Goal: Information Seeking & Learning: Find specific page/section

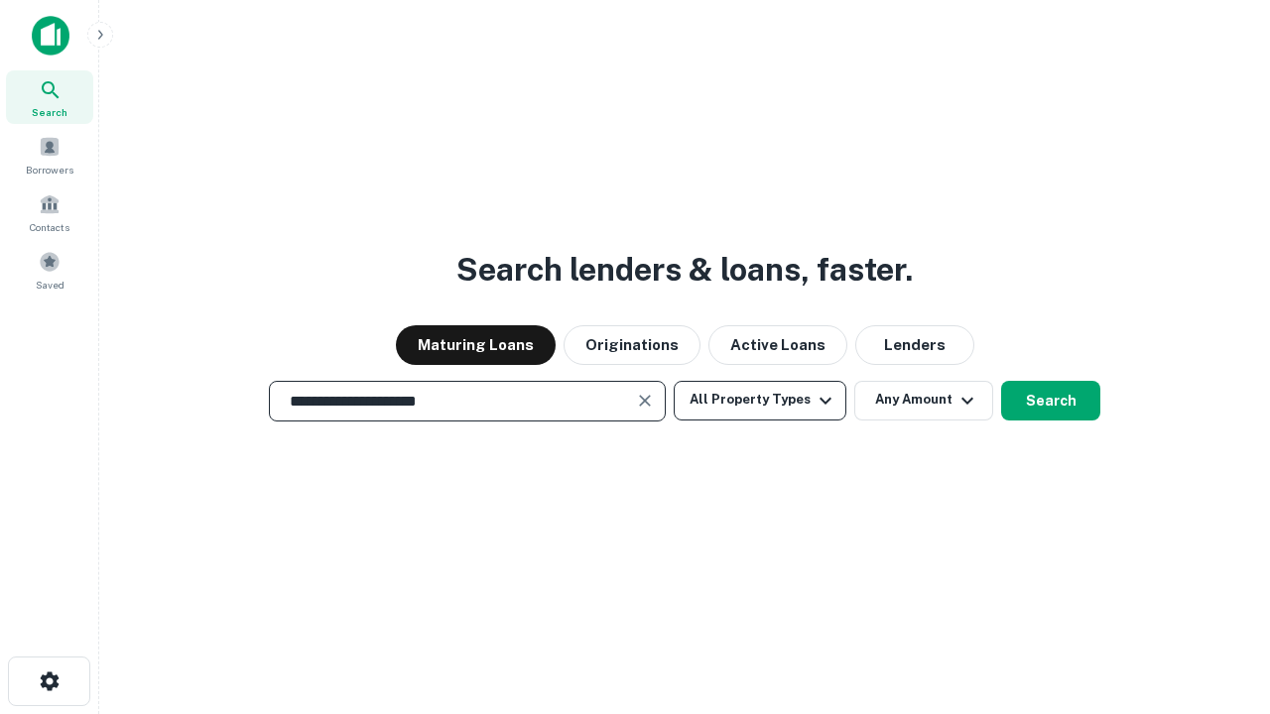
type input "**********"
click at [760, 400] on button "All Property Types" at bounding box center [759, 401] width 173 height 40
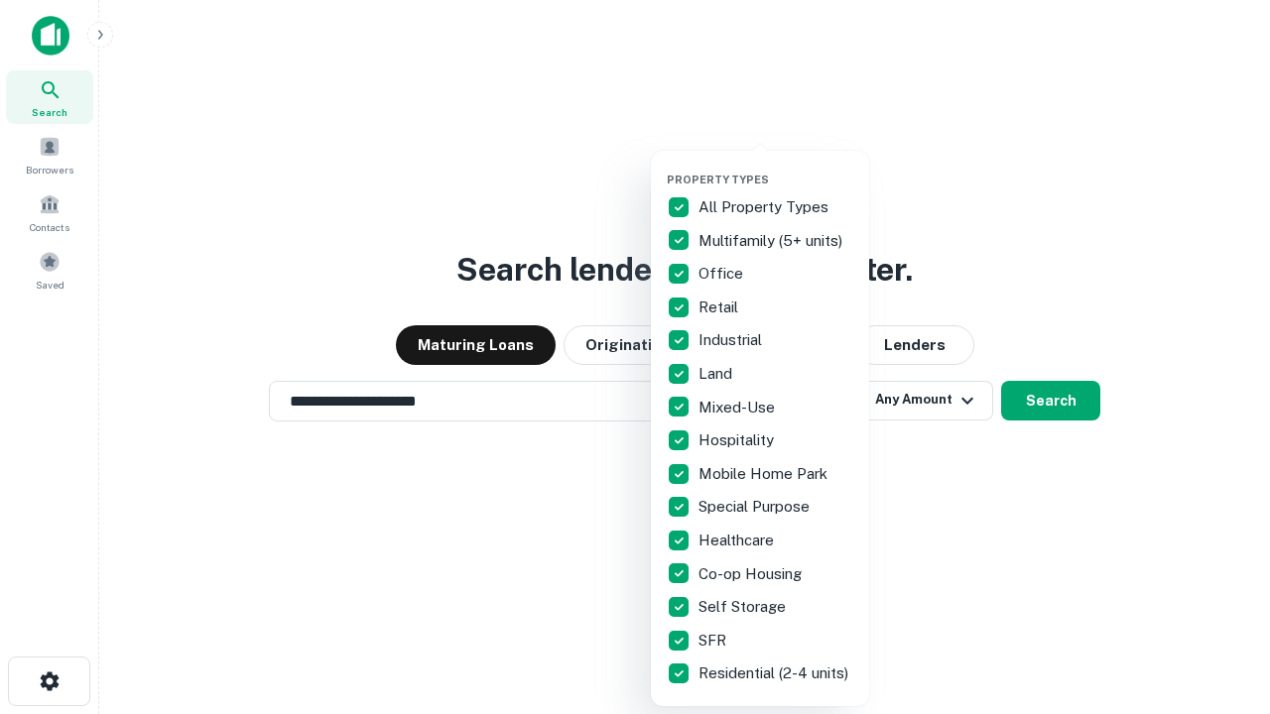
click at [776, 167] on button "button" at bounding box center [776, 167] width 218 height 1
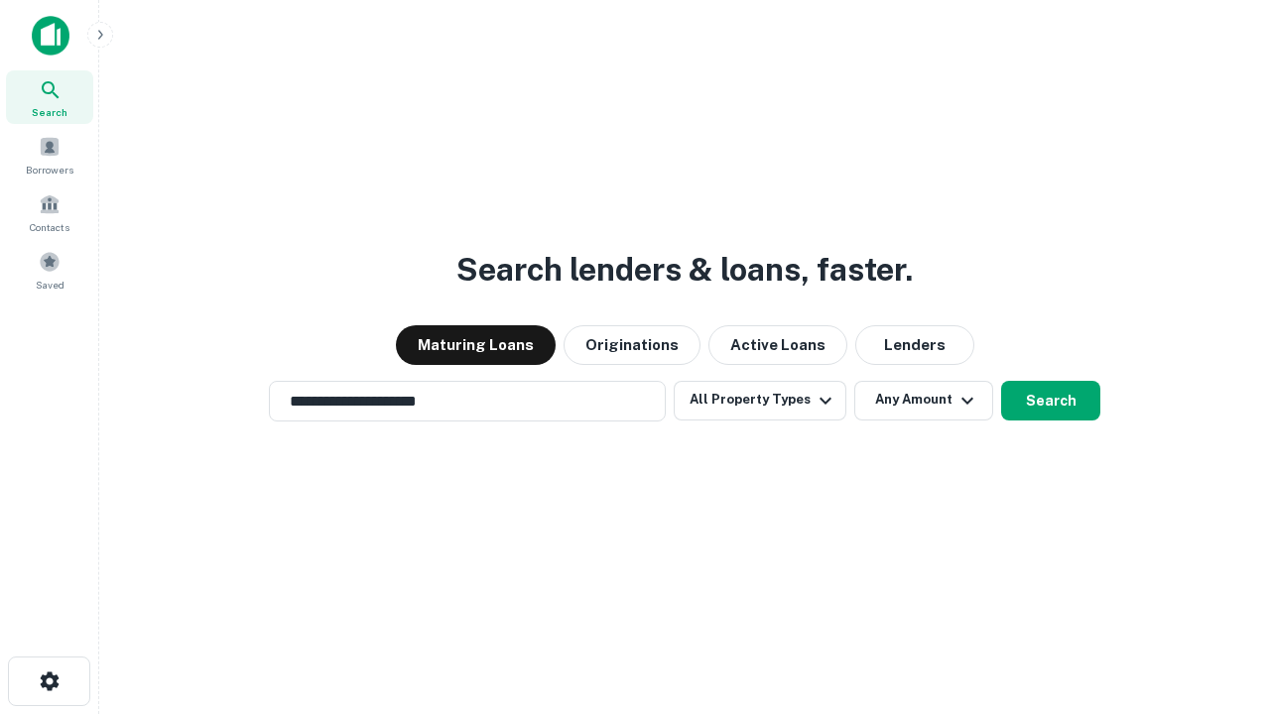
scroll to position [12, 239]
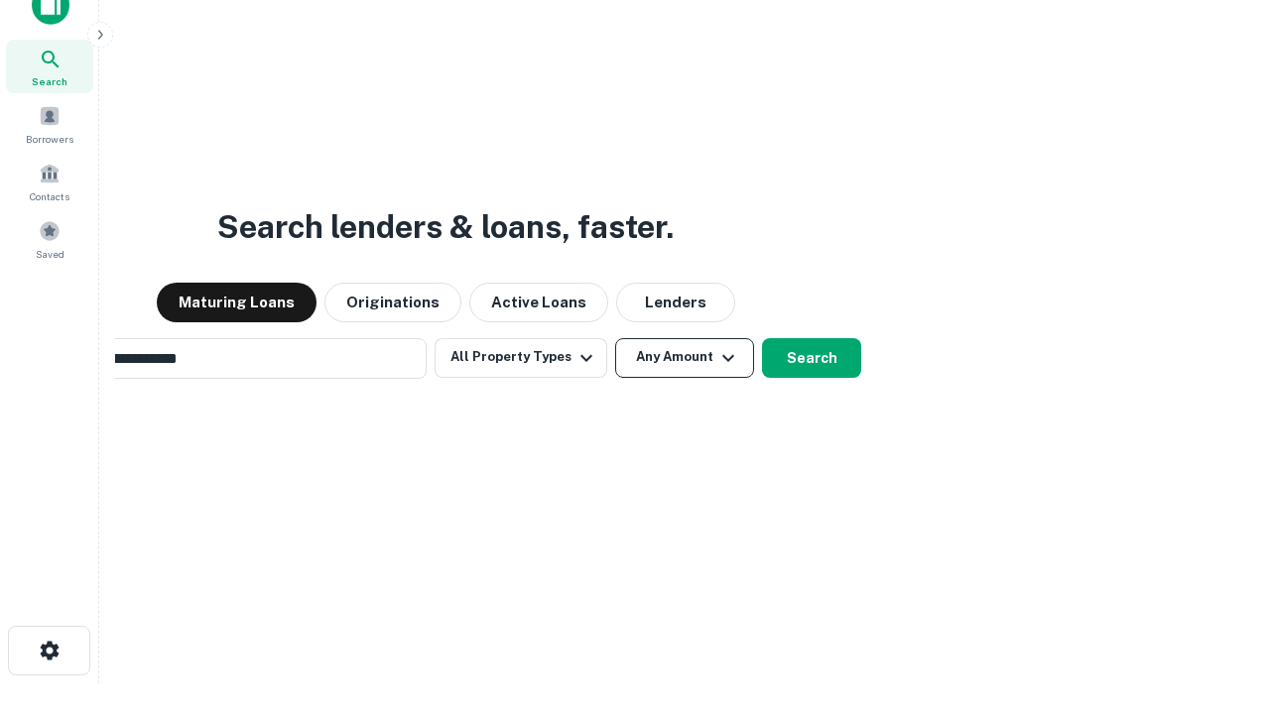
click at [615, 338] on button "Any Amount" at bounding box center [684, 358] width 139 height 40
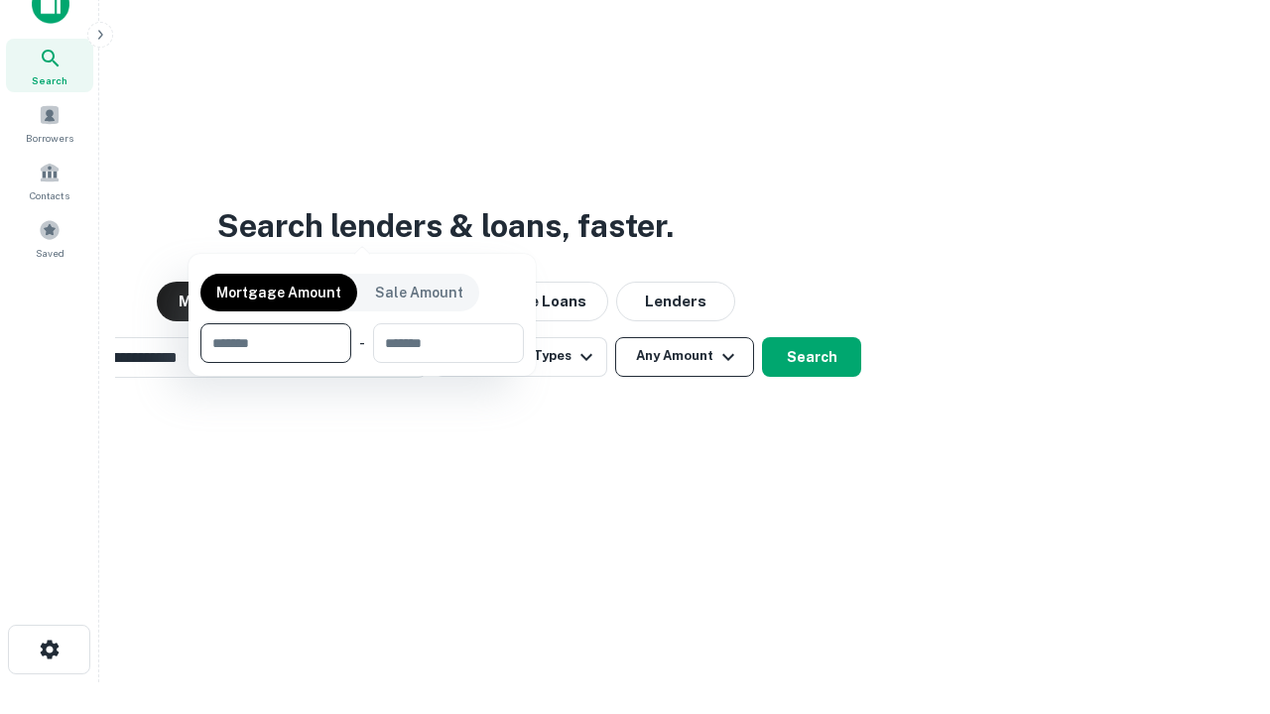
scroll to position [143, 561]
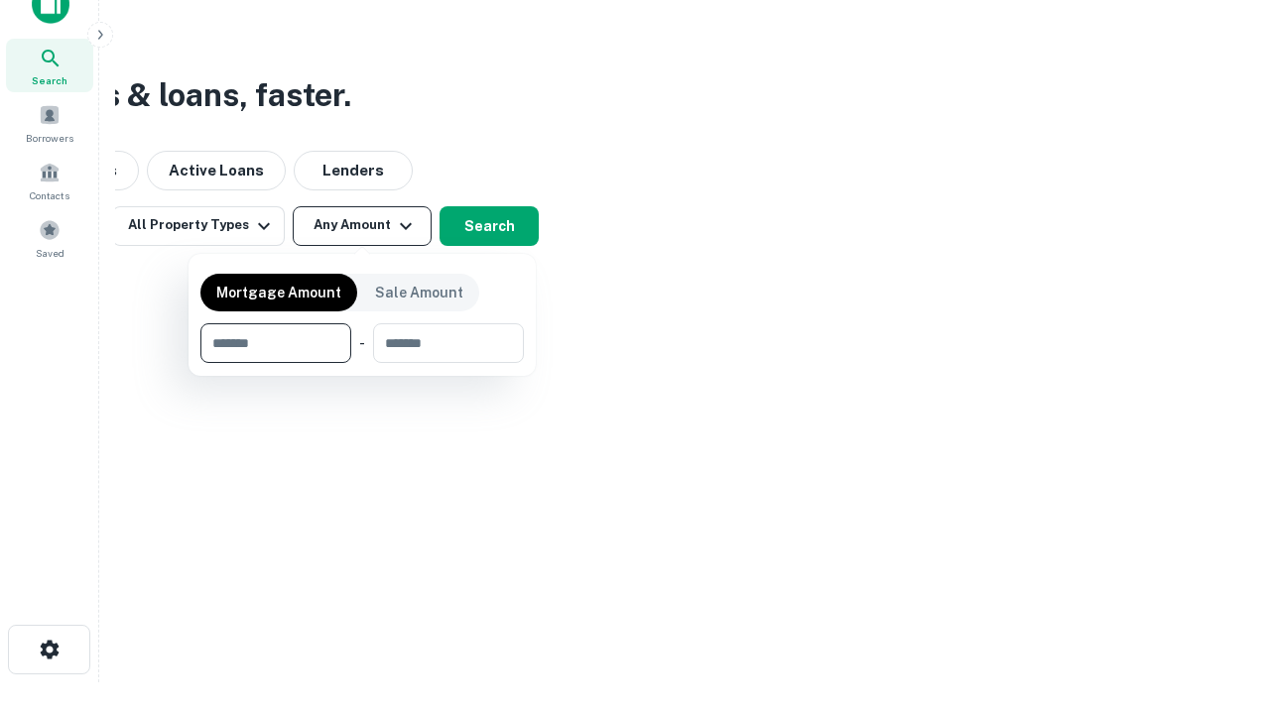
type input "*******"
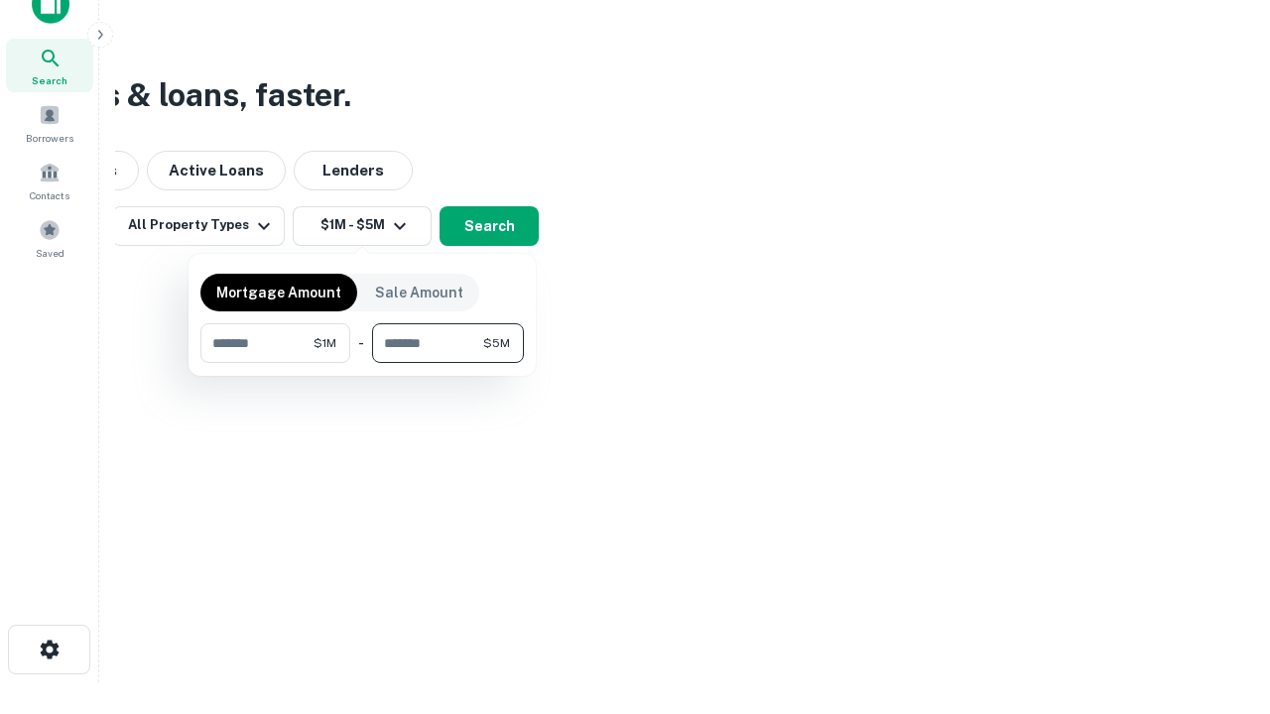
type input "*******"
click at [362, 363] on button "button" at bounding box center [361, 363] width 323 height 1
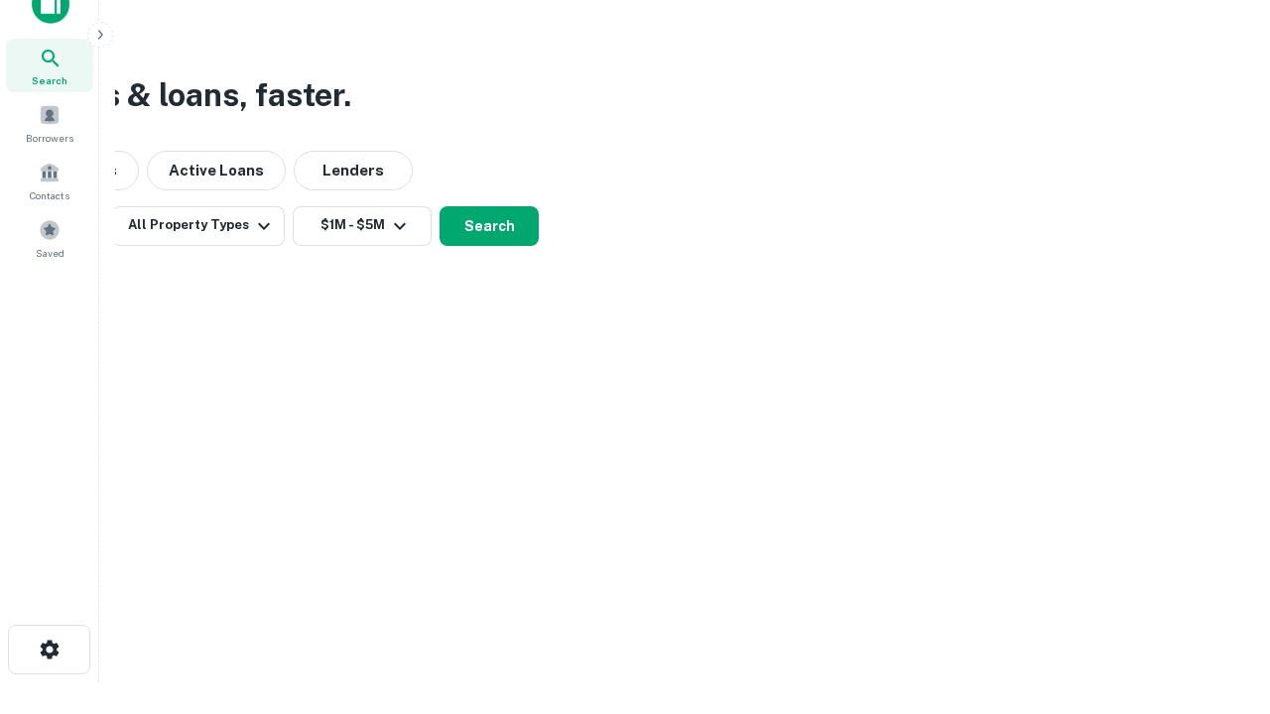
scroll to position [12, 366]
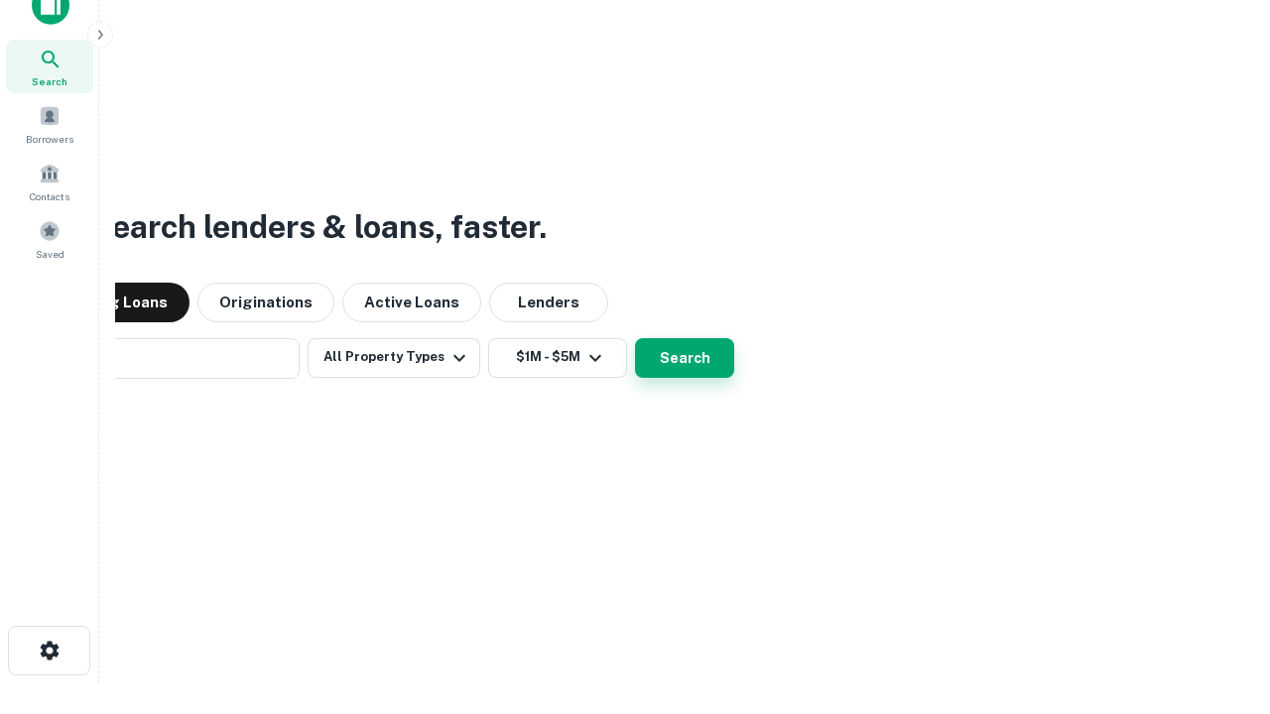
click at [635, 338] on button "Search" at bounding box center [684, 358] width 99 height 40
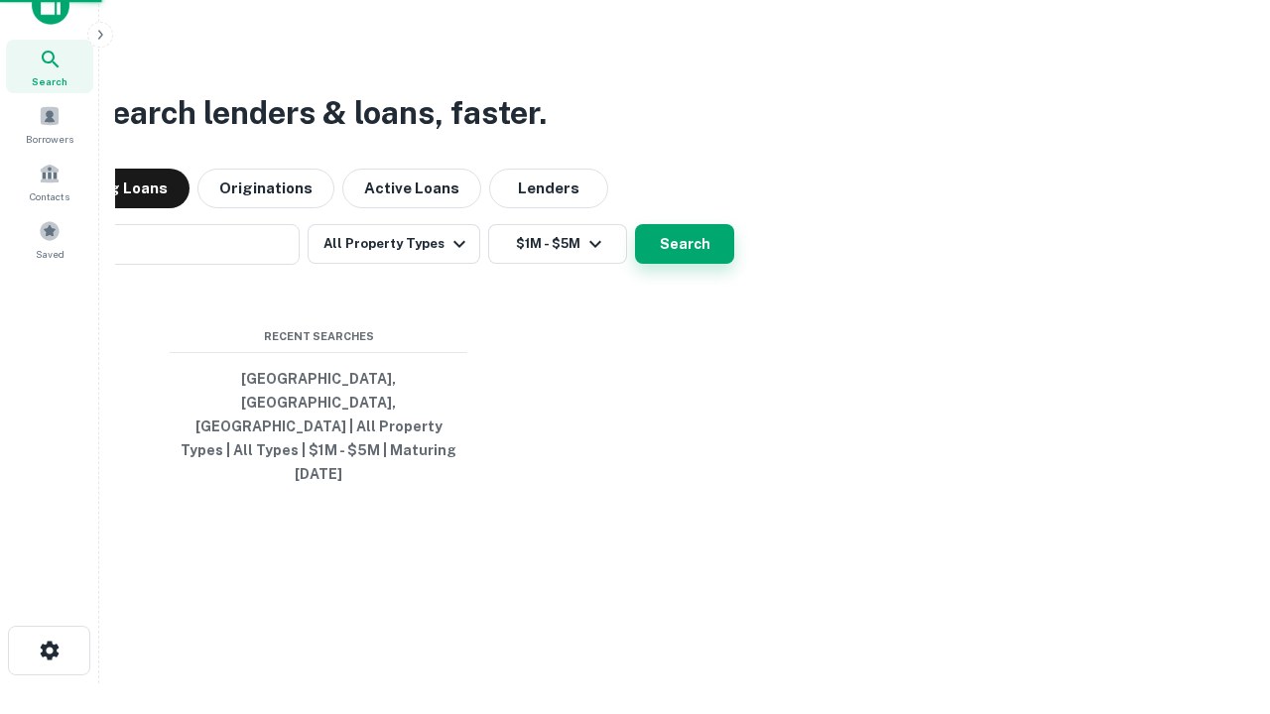
scroll to position [53, 561]
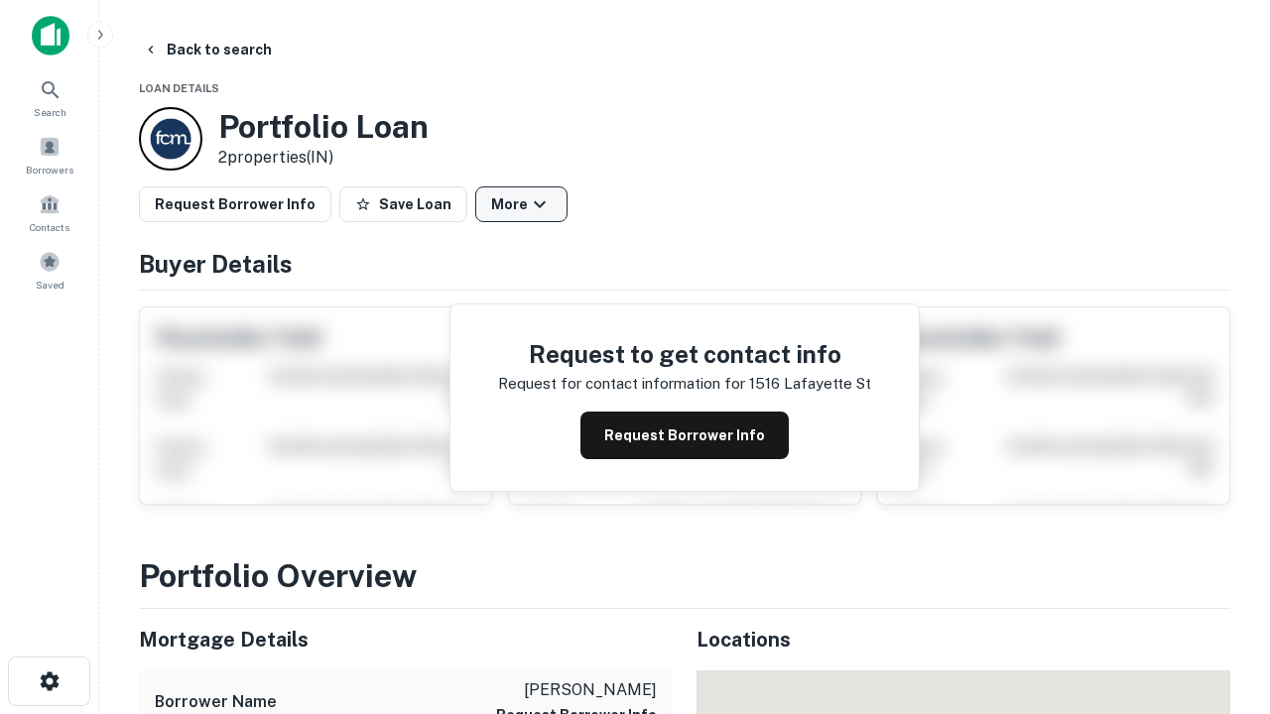
click at [521, 204] on button "More" at bounding box center [521, 204] width 92 height 36
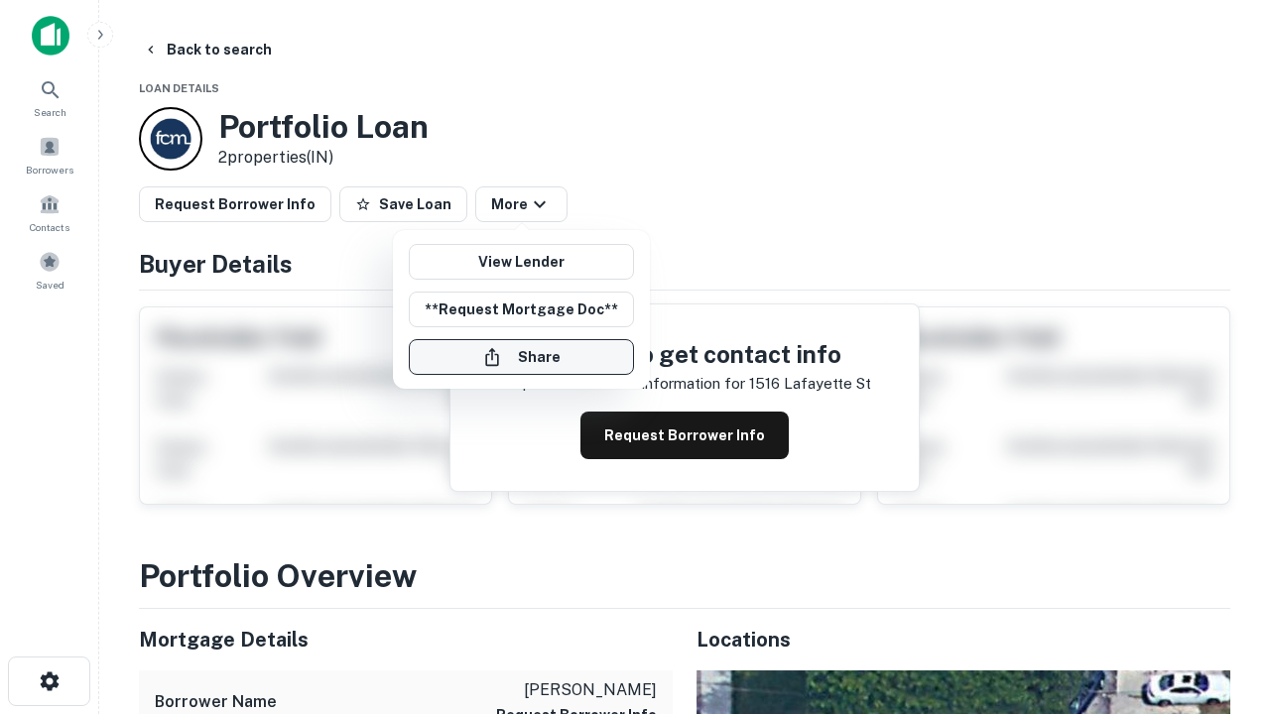
click at [521, 357] on button "Share" at bounding box center [521, 357] width 225 height 36
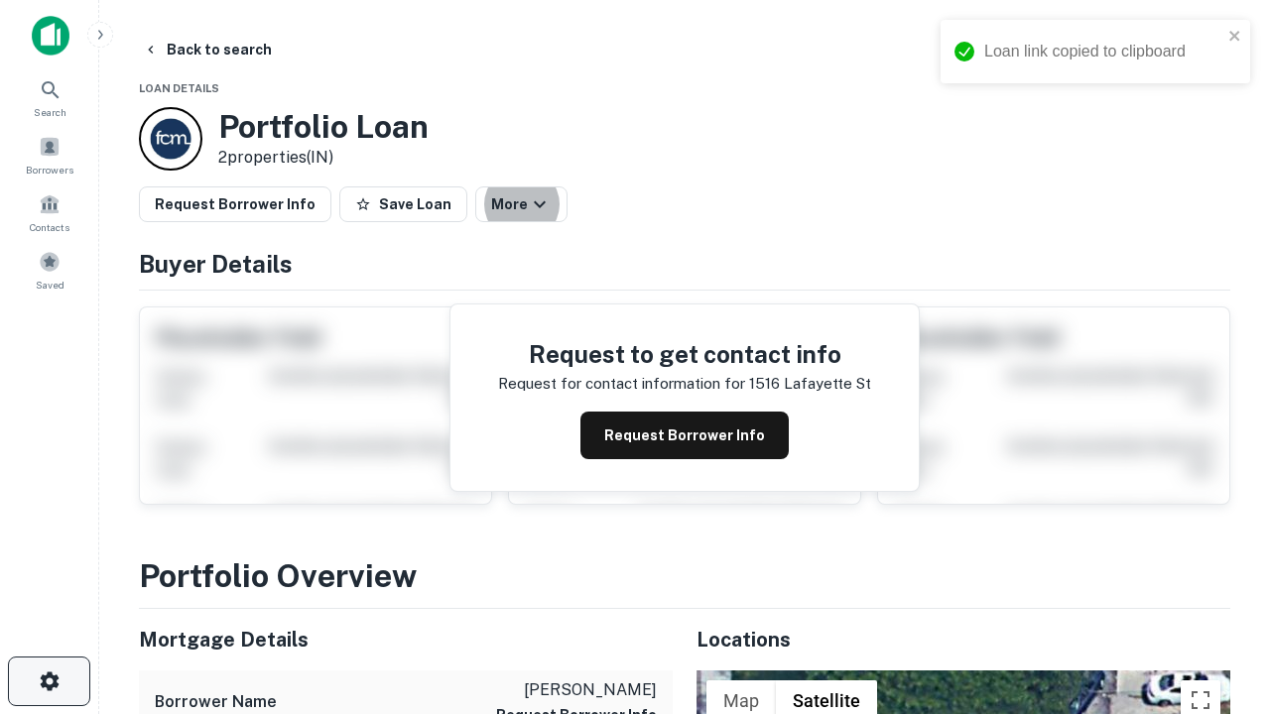
click at [49, 681] on icon "button" at bounding box center [50, 682] width 24 height 24
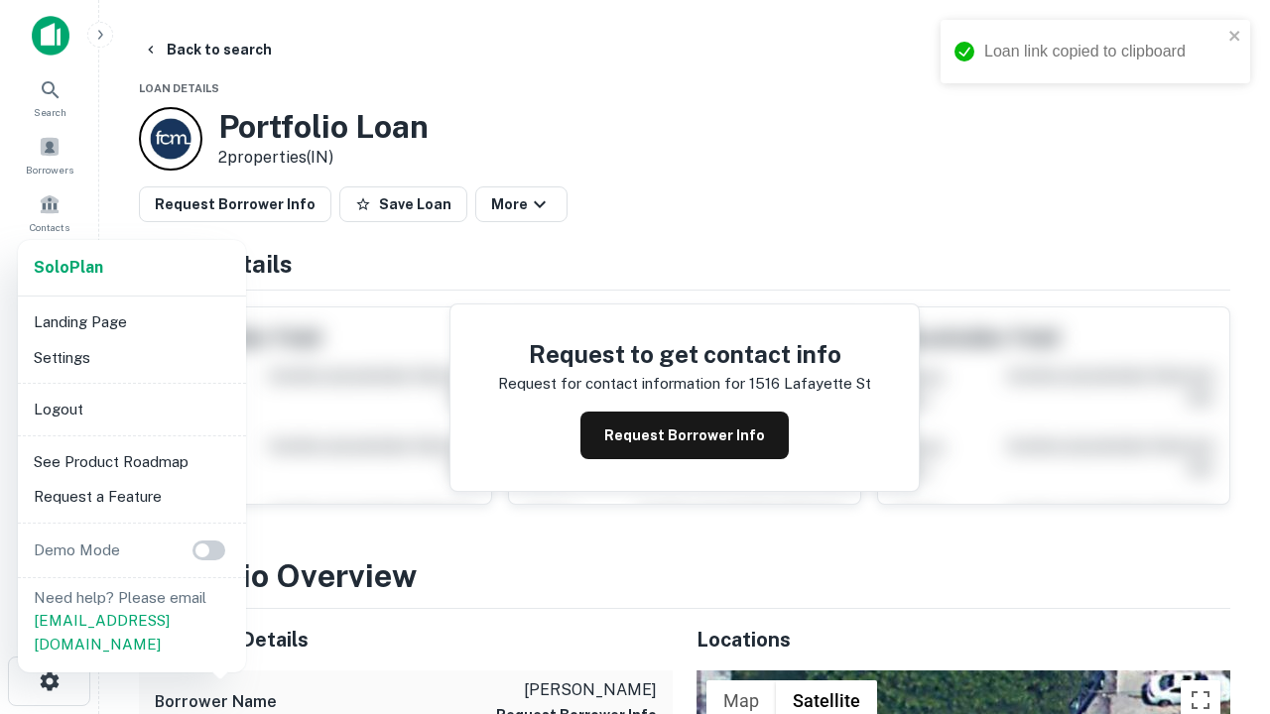
click at [131, 409] on li "Logout" at bounding box center [132, 410] width 212 height 36
